Goal: Information Seeking & Learning: Learn about a topic

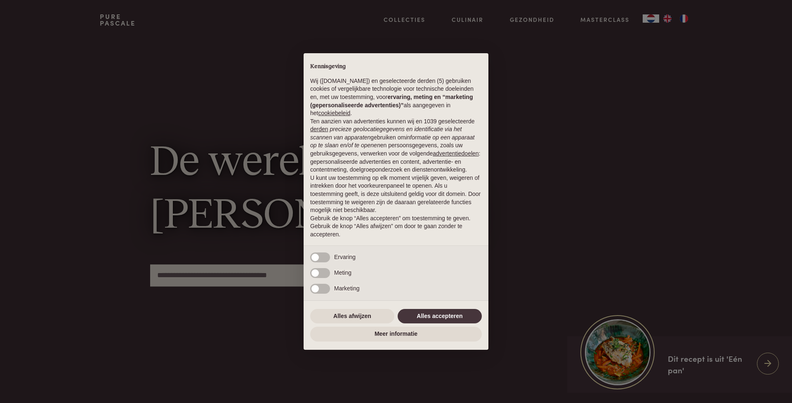
click at [443, 309] on div "Alles afwijzen Alles accepteren" at bounding box center [396, 316] width 172 height 18
click at [442, 316] on button "Alles accepteren" at bounding box center [440, 316] width 84 height 15
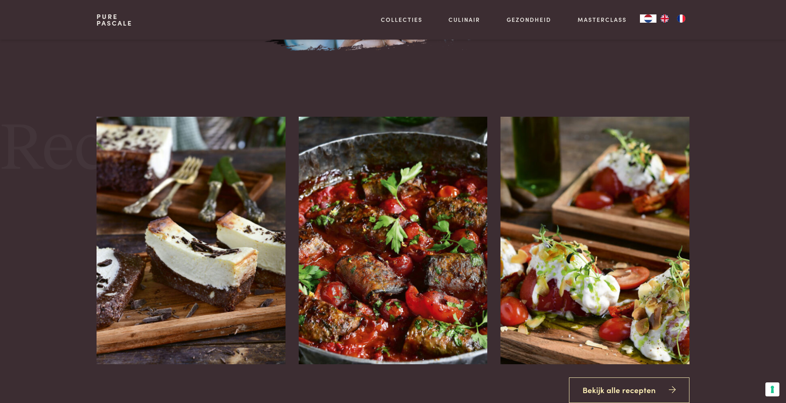
scroll to position [1023, 0]
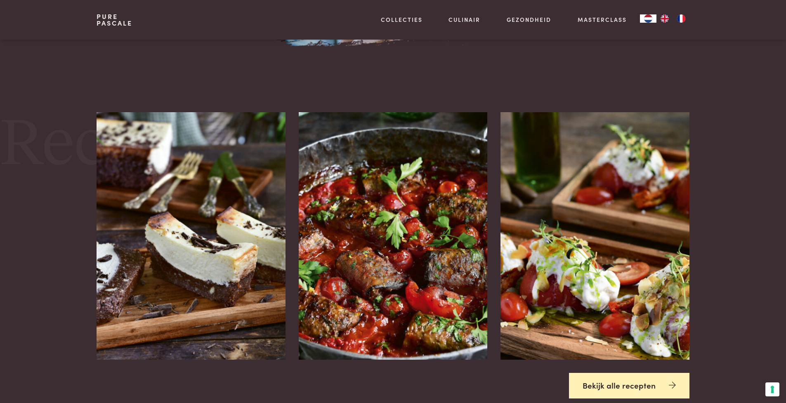
click at [617, 385] on link "Bekijk alle recepten" at bounding box center [629, 386] width 120 height 26
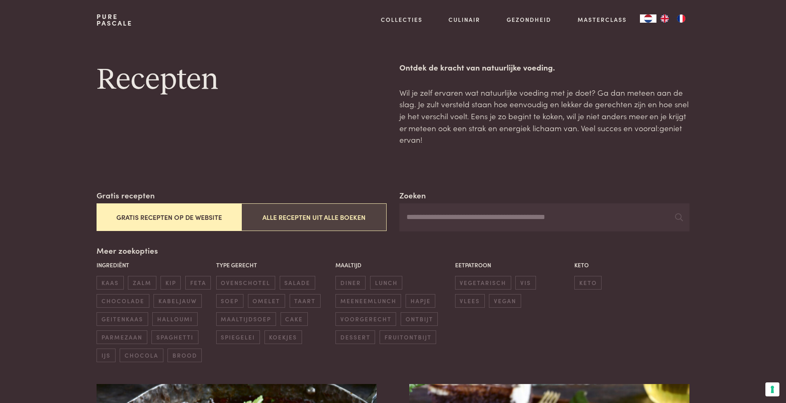
click at [339, 226] on button "Alle recepten uit alle boeken" at bounding box center [313, 217] width 145 height 28
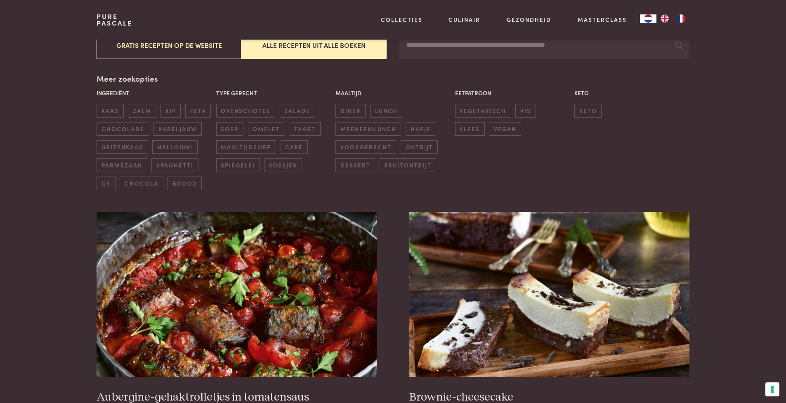
scroll to position [102, 0]
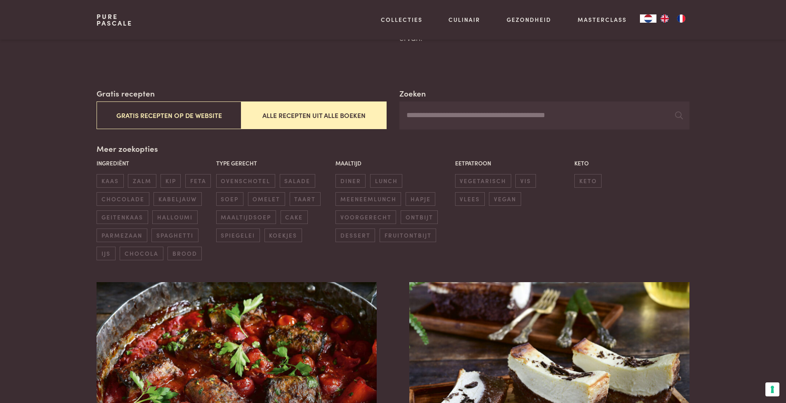
click at [465, 120] on input "Zoeken" at bounding box center [544, 116] width 290 height 28
type input "****"
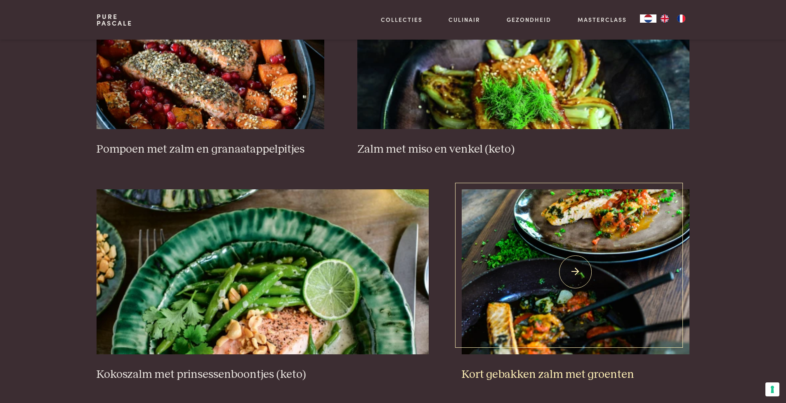
scroll to position [1376, 0]
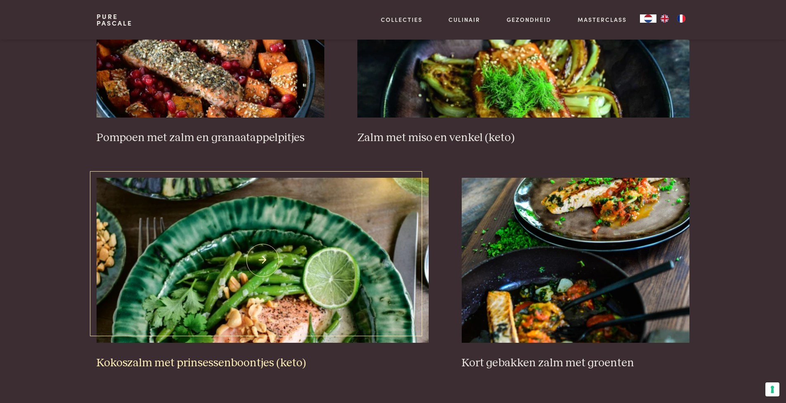
click at [321, 286] on img at bounding box center [263, 260] width 332 height 165
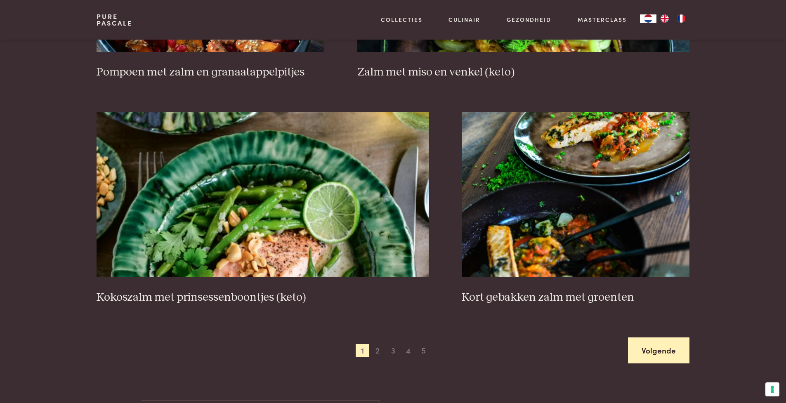
click at [663, 340] on link "Volgende" at bounding box center [658, 351] width 61 height 26
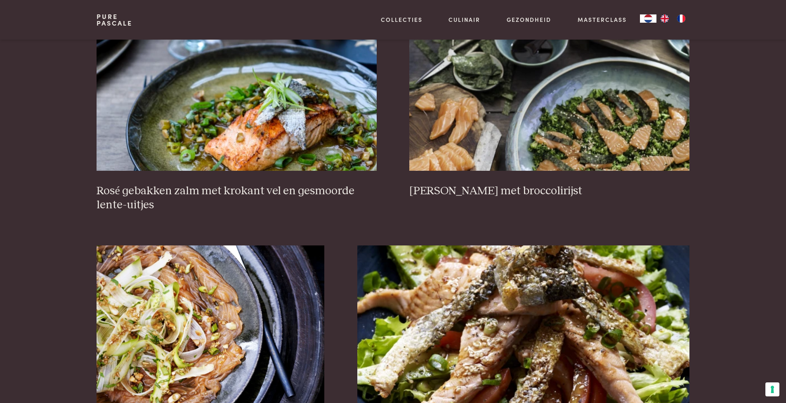
scroll to position [369, 0]
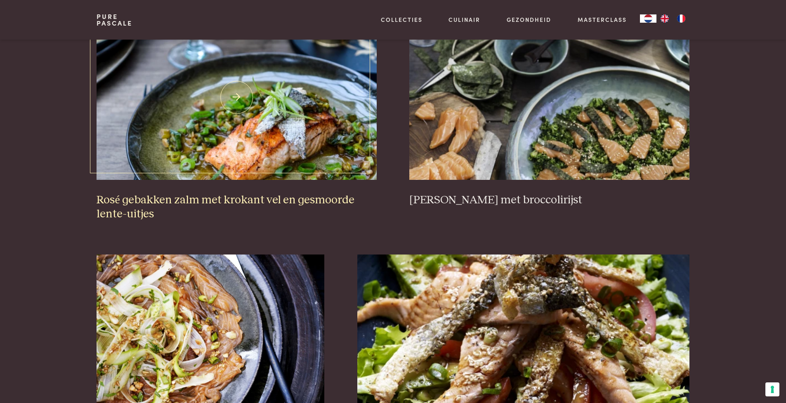
click at [302, 123] on img at bounding box center [237, 97] width 280 height 165
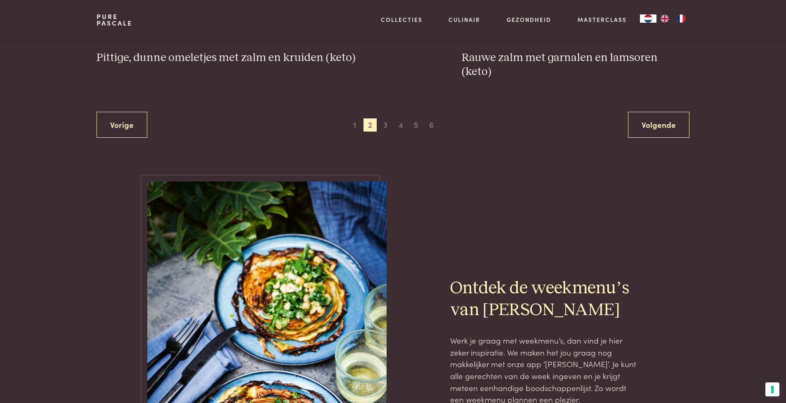
scroll to position [1722, 0]
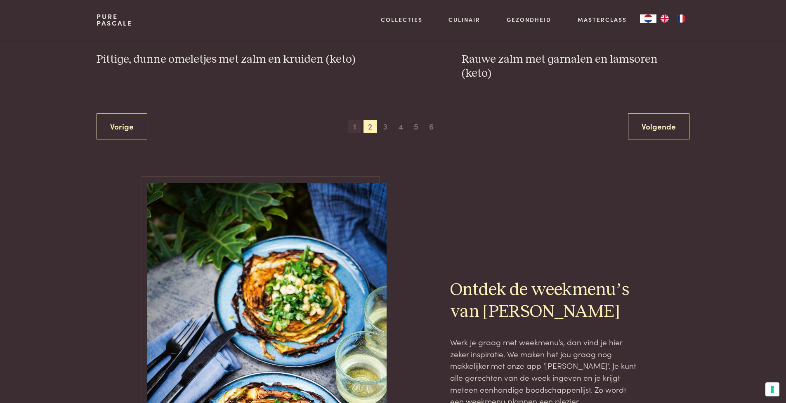
click at [351, 120] on span "1" at bounding box center [354, 126] width 13 height 13
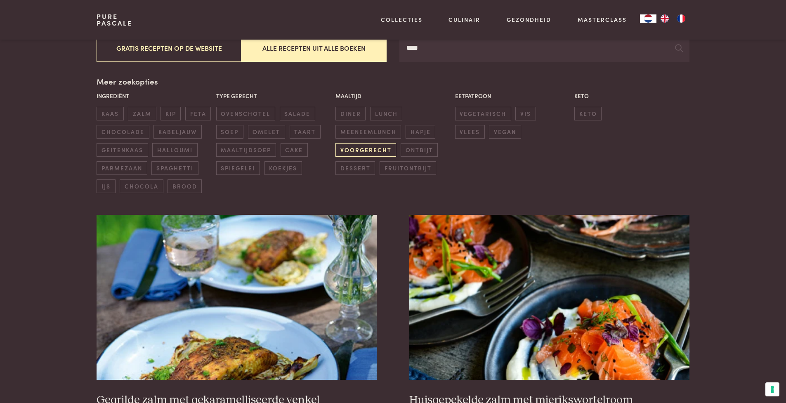
scroll to position [171, 0]
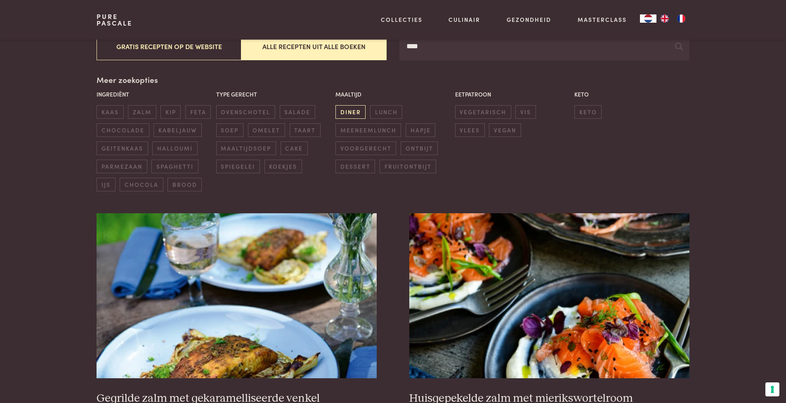
click at [347, 106] on span "diner" at bounding box center [350, 112] width 30 height 14
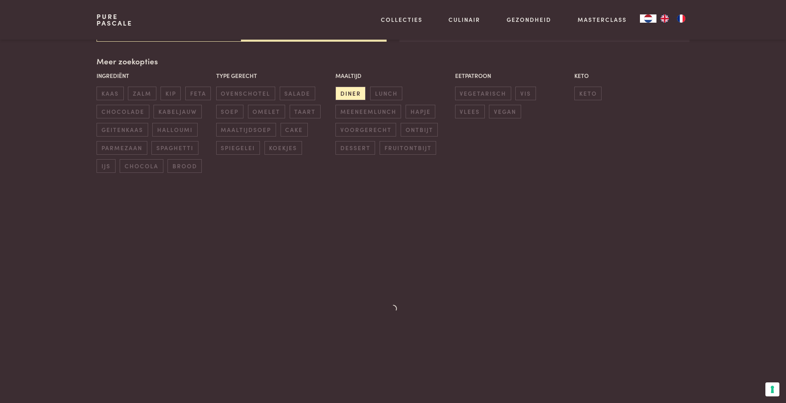
scroll to position [191, 0]
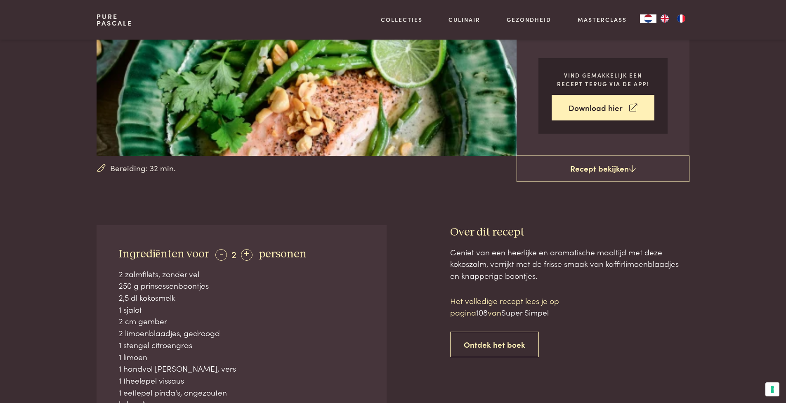
scroll to position [243, 0]
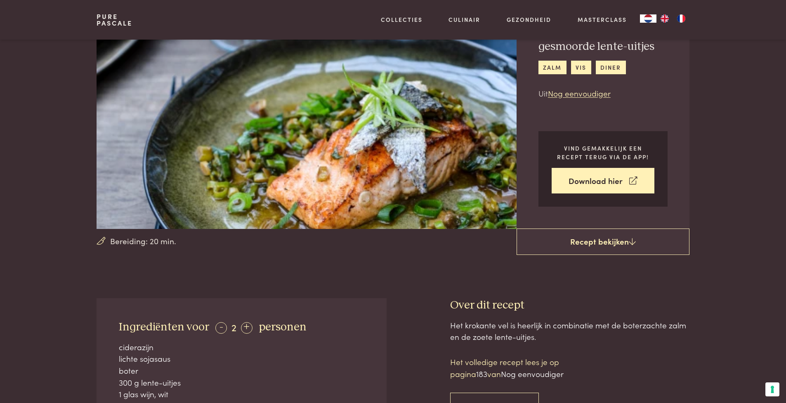
scroll to position [85, 0]
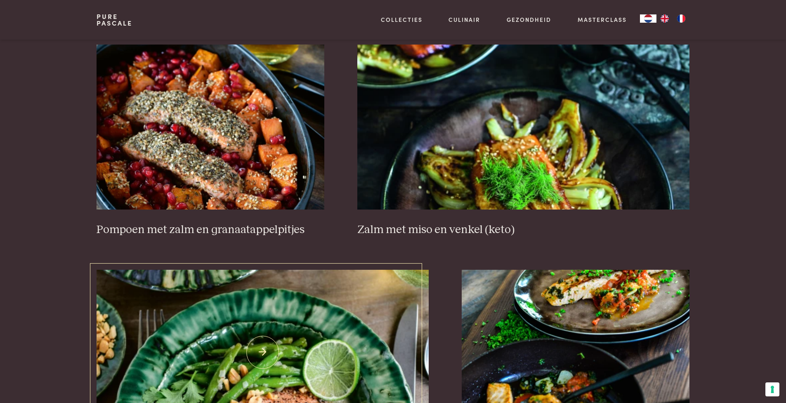
scroll to position [1478, 0]
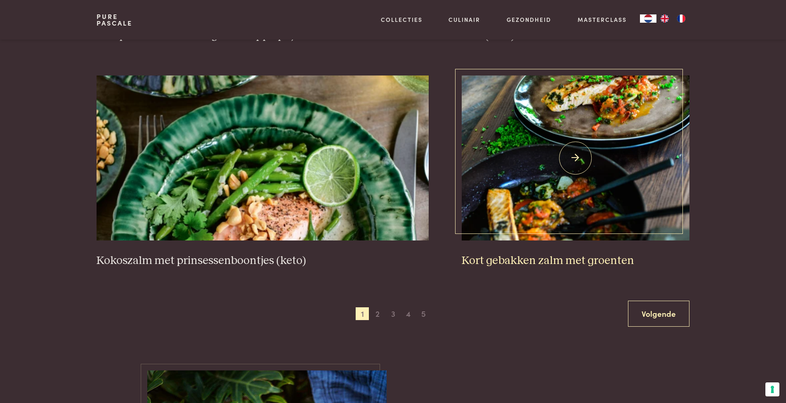
click at [556, 106] on img at bounding box center [576, 158] width 228 height 165
click at [375, 311] on span "2" at bounding box center [377, 313] width 13 height 13
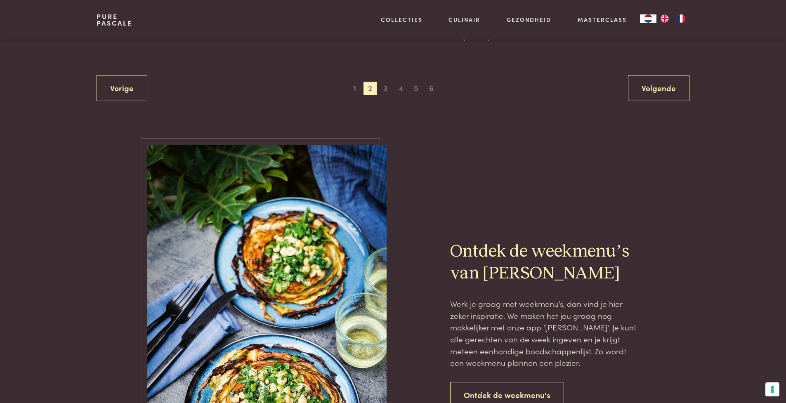
scroll to position [1724, 0]
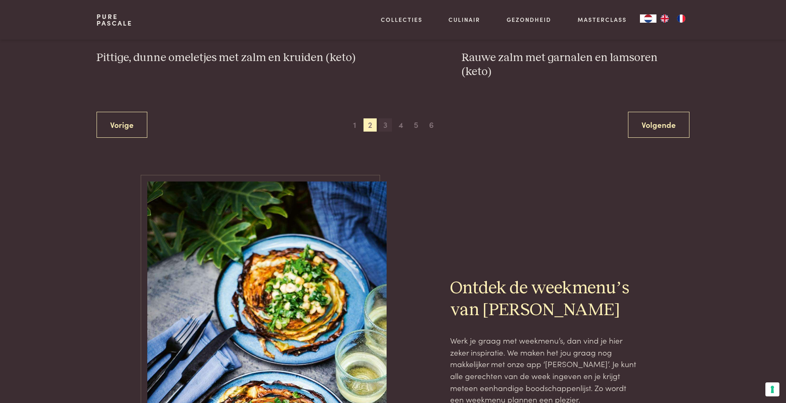
click at [381, 118] on span "3" at bounding box center [385, 124] width 13 height 13
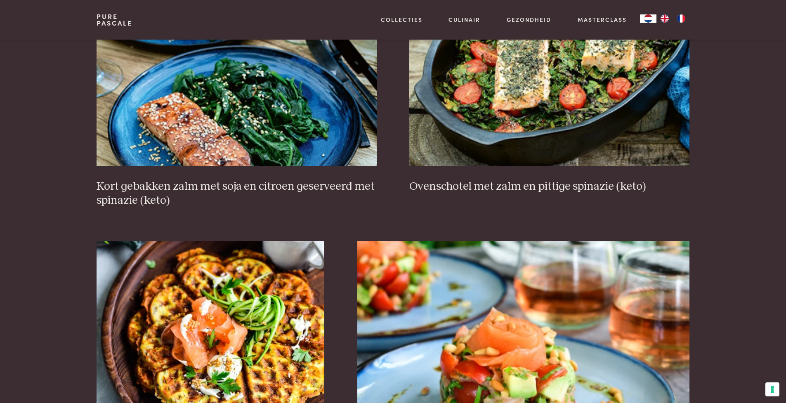
scroll to position [1456, 0]
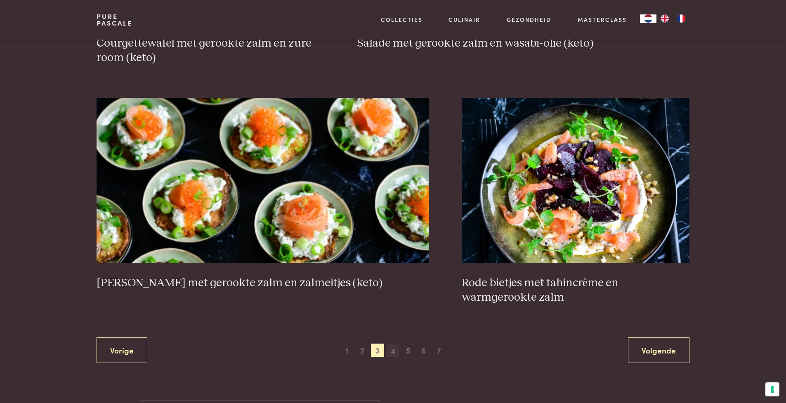
click at [395, 348] on span "4" at bounding box center [393, 350] width 13 height 13
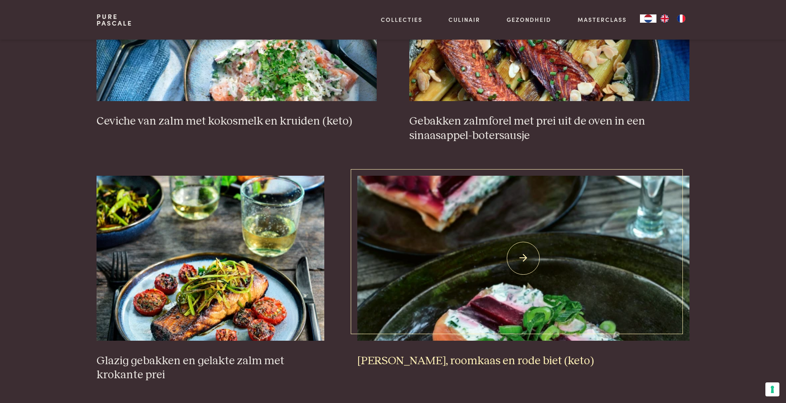
scroll to position [1535, 0]
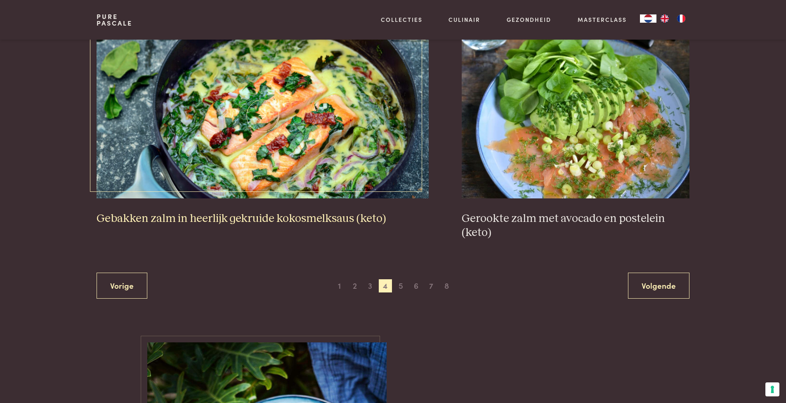
click at [354, 125] on img at bounding box center [263, 115] width 332 height 165
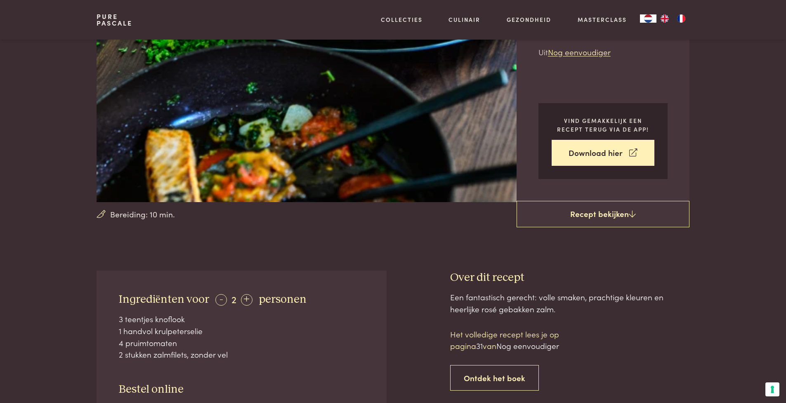
scroll to position [47, 0]
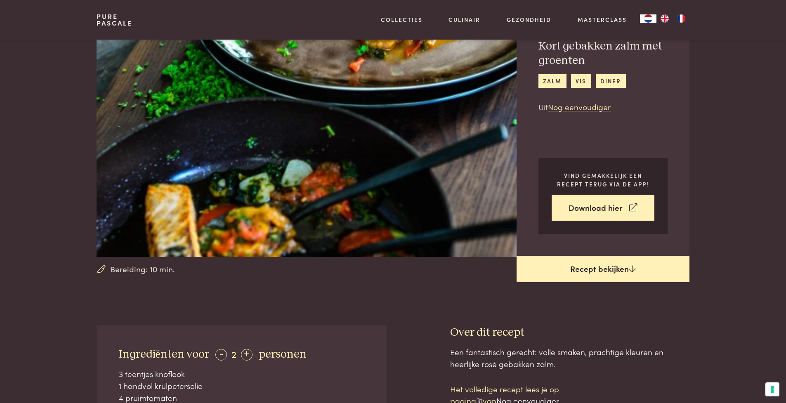
click at [589, 264] on link "Recept bekijken" at bounding box center [603, 269] width 173 height 26
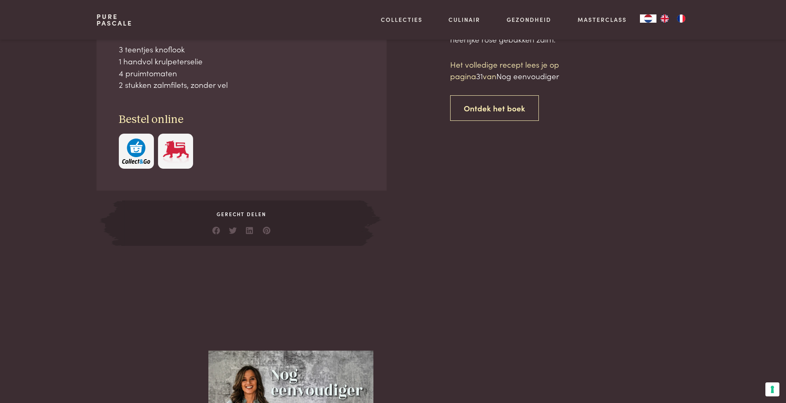
scroll to position [373, 0]
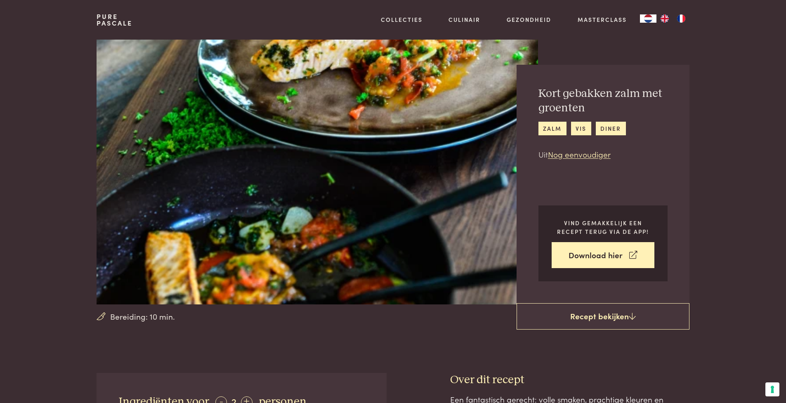
scroll to position [373, 0]
